Goal: Transaction & Acquisition: Purchase product/service

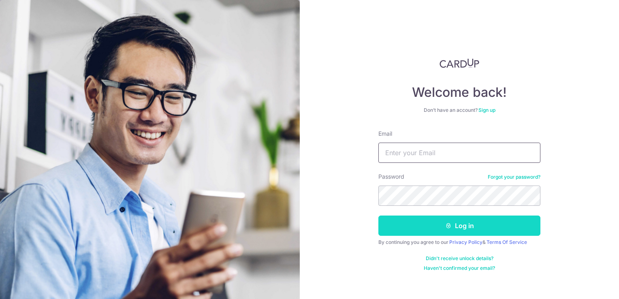
type input "jhei.pte.ltd@gmail.com"
click at [492, 219] on button "Log in" at bounding box center [459, 225] width 162 height 20
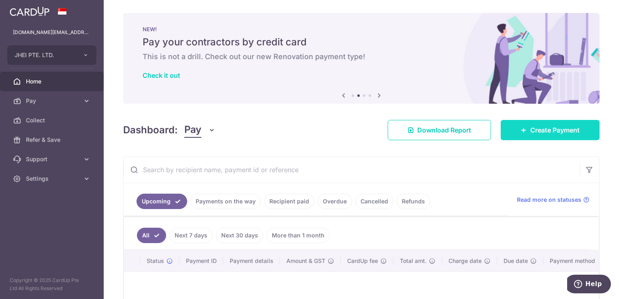
click at [538, 136] on link "Create Payment" at bounding box center [550, 130] width 99 height 20
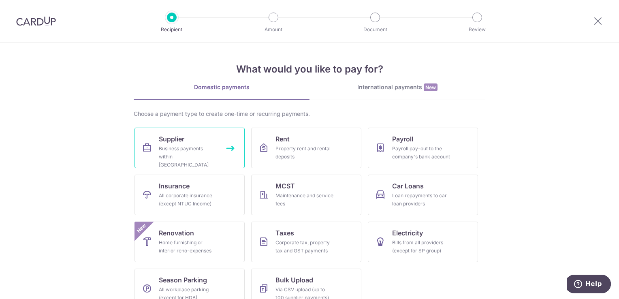
click at [180, 147] on div "Business payments within Singapore" at bounding box center [188, 157] width 58 height 24
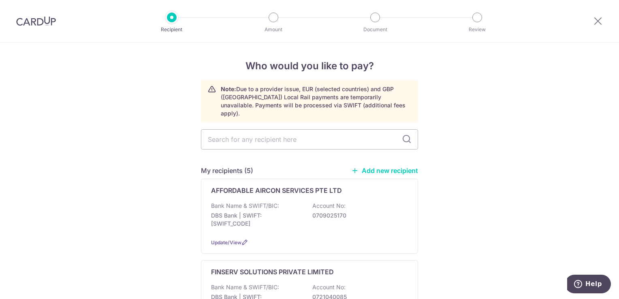
click at [371, 166] on link "Add new recipient" at bounding box center [384, 170] width 67 height 8
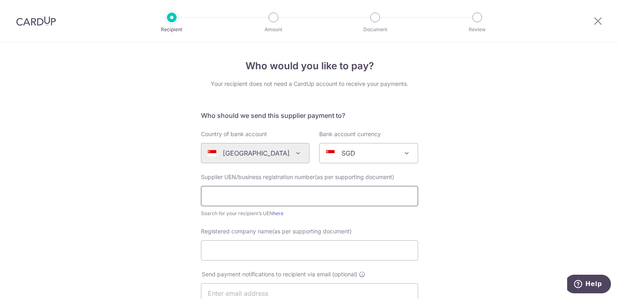
click at [334, 199] on input "text" at bounding box center [309, 196] width 217 height 20
type input "uen20178900k"
click at [292, 247] on input "Registered company name(as per supporting document)" at bounding box center [309, 250] width 217 height 20
type input "Sunny construction pte ltd"
click at [309, 193] on input "uen20178900k" at bounding box center [309, 196] width 217 height 20
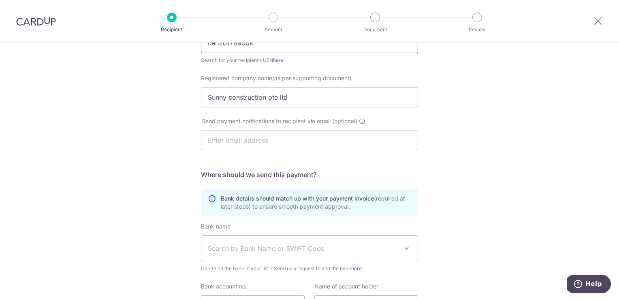
scroll to position [163, 0]
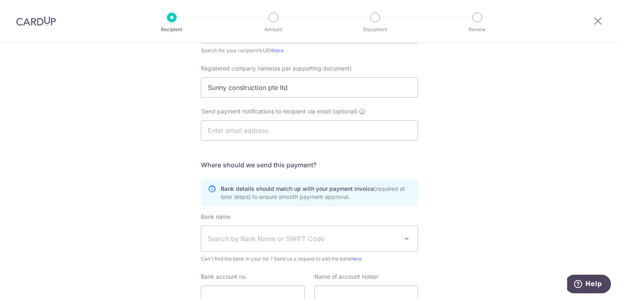
click at [372, 237] on span "Search by Bank Name or SWIFT Code" at bounding box center [303, 239] width 190 height 10
